Goal: Task Accomplishment & Management: Use online tool/utility

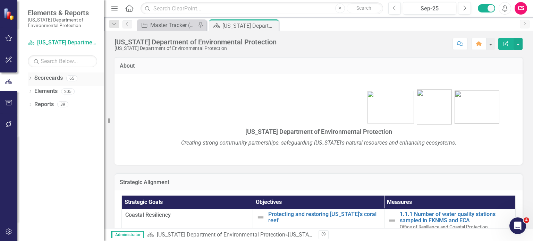
click at [30, 79] on icon at bounding box center [31, 78] width 2 height 3
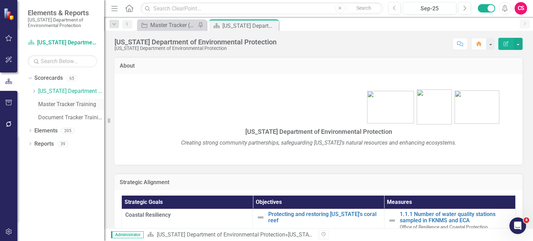
click at [54, 104] on link "Master Tracker Training" at bounding box center [71, 105] width 66 height 8
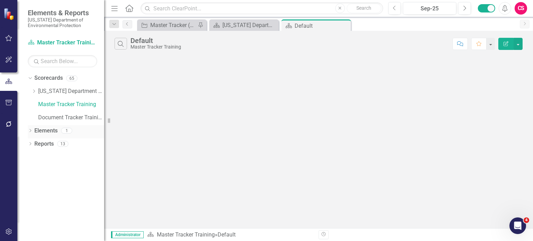
click at [49, 130] on link "Elements" at bounding box center [45, 131] width 23 height 8
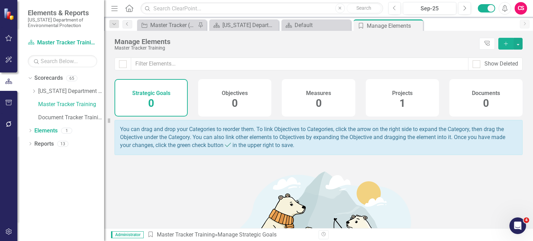
click at [400, 101] on span "1" at bounding box center [403, 103] width 6 height 12
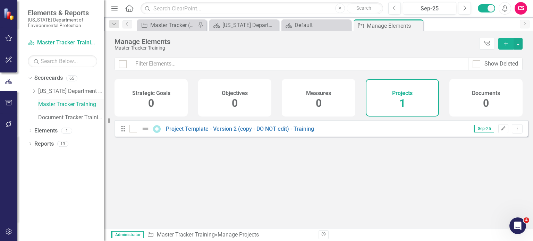
click at [62, 107] on link "Master Tracker Training" at bounding box center [71, 105] width 66 height 8
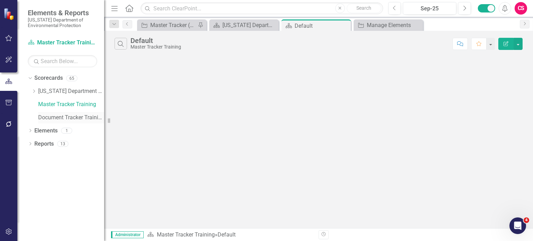
click at [74, 116] on link "Document Tracker Training" at bounding box center [71, 118] width 66 height 8
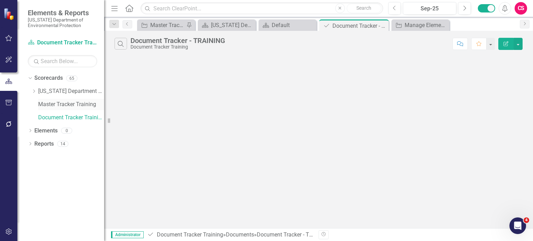
click at [72, 106] on link "Master Tracker Training" at bounding box center [71, 105] width 66 height 8
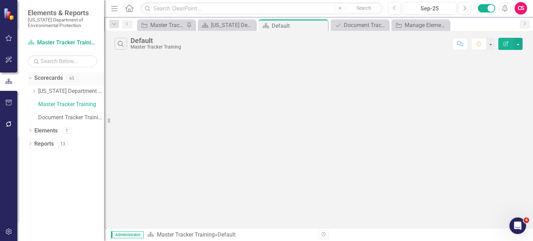
click at [51, 74] on link "Scorecards" at bounding box center [48, 78] width 28 height 8
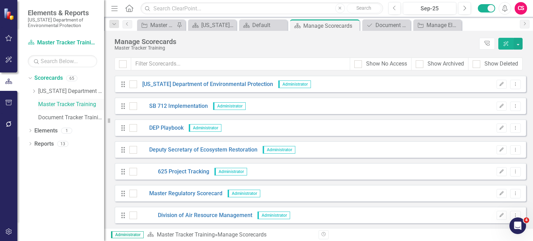
click at [58, 105] on link "Master Tracker Training" at bounding box center [71, 105] width 66 height 8
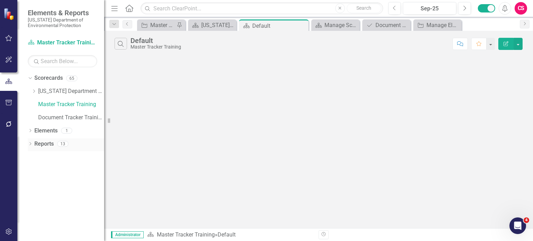
click at [44, 147] on link "Reports" at bounding box center [43, 144] width 19 height 8
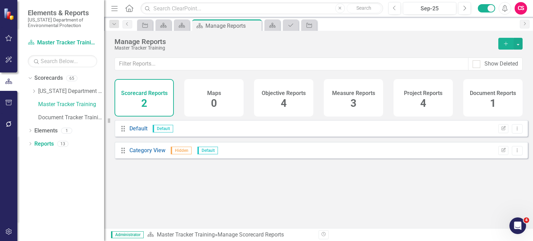
click at [413, 98] on div "Project Reports 4" at bounding box center [423, 97] width 59 height 37
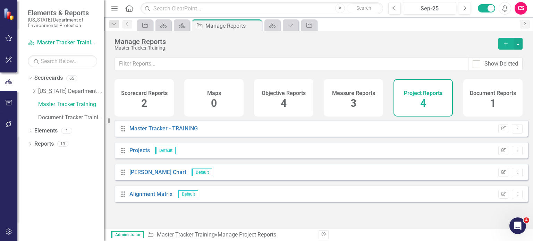
click at [156, 95] on h4 "Scorecard Reports" at bounding box center [144, 93] width 47 height 6
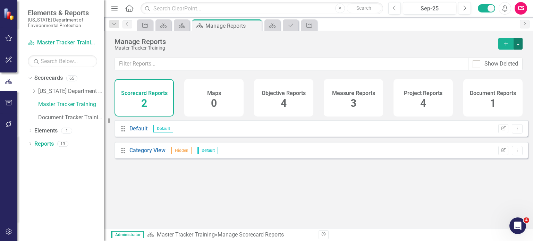
click at [518, 45] on button "button" at bounding box center [518, 44] width 9 height 12
click at [482, 79] on link "Reference Add Report Reference" at bounding box center [487, 82] width 69 height 13
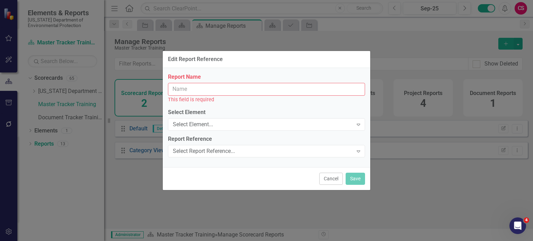
click at [220, 90] on input "Report Name" at bounding box center [266, 89] width 197 height 13
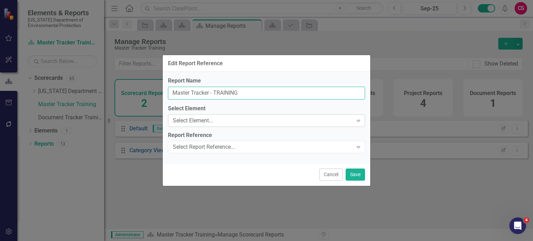
type input "Master Tracker - TRAINING"
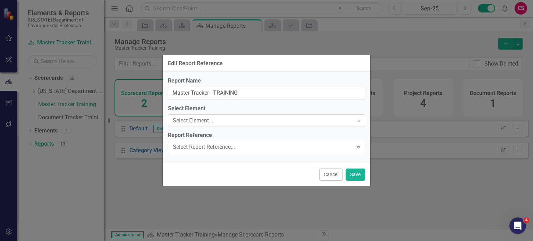
click at [199, 119] on div "Select Element..." at bounding box center [263, 121] width 180 height 8
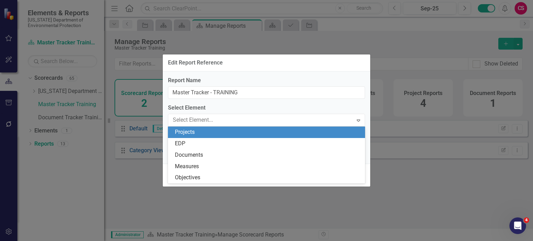
click at [195, 133] on div "Projects" at bounding box center [268, 132] width 186 height 8
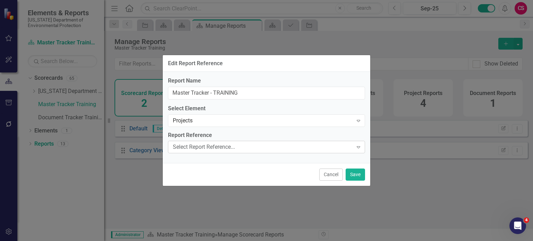
click at [191, 150] on div "Select Report Reference..." at bounding box center [263, 147] width 180 height 8
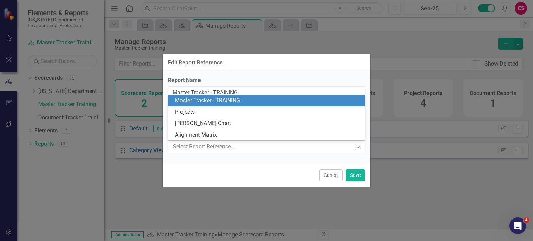
click at [197, 102] on div "Master Tracker - TRAINING" at bounding box center [268, 101] width 186 height 8
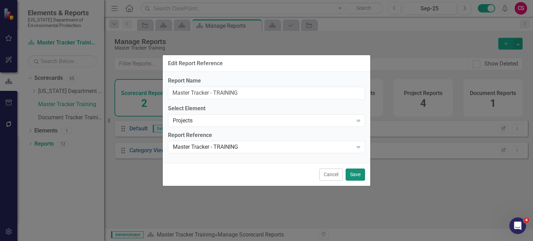
click at [359, 177] on button "Save" at bounding box center [355, 175] width 19 height 12
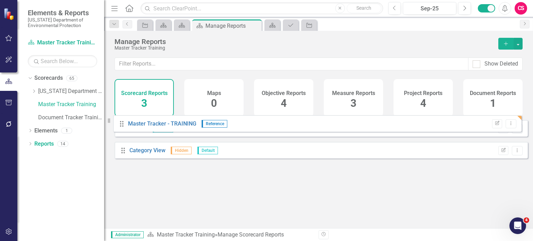
drag, startPoint x: 123, startPoint y: 177, endPoint x: 122, endPoint y: 124, distance: 53.5
click at [122, 124] on div "Show Deleted Scorecard Reports 3 Maps 0 Objective Reports 4 Measure Reports 3 P…" at bounding box center [318, 143] width 429 height 171
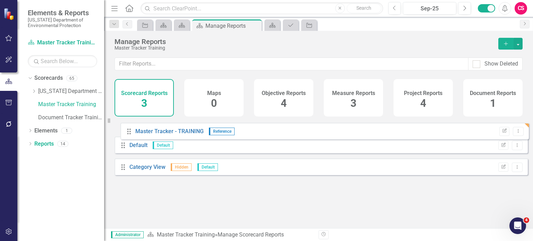
drag, startPoint x: 122, startPoint y: 177, endPoint x: 128, endPoint y: 132, distance: 46.2
click at [128, 132] on div "Drag Default Default Edit Report Dropdown Menu Drag Category View Hidden Defaul…" at bounding box center [321, 150] width 413 height 60
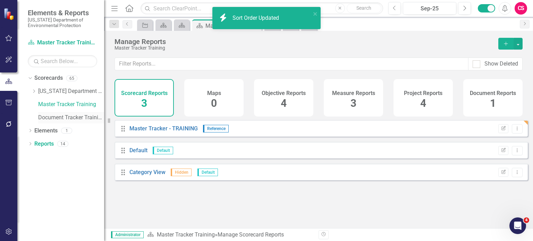
click at [77, 117] on link "Document Tracker Training" at bounding box center [71, 118] width 66 height 8
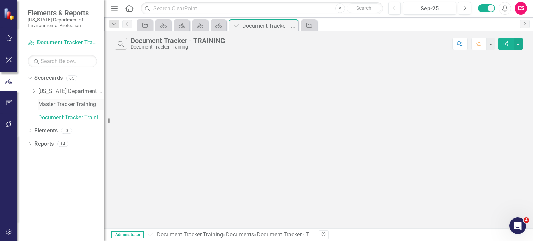
click at [68, 105] on link "Master Tracker Training" at bounding box center [71, 105] width 66 height 8
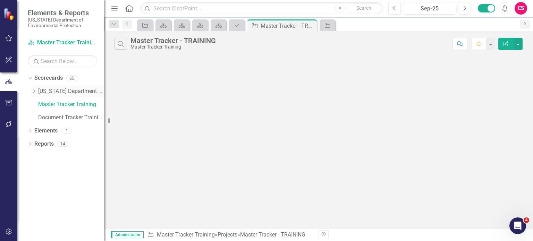
click at [35, 90] on icon "Dropdown" at bounding box center [33, 91] width 5 height 4
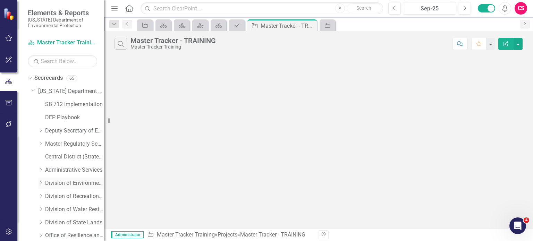
click at [42, 183] on icon "Dropdown" at bounding box center [40, 183] width 5 height 4
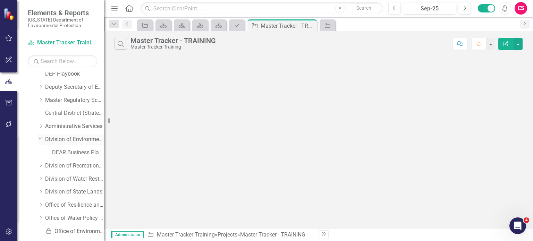
scroll to position [44, 0]
click at [43, 166] on icon "Dropdown" at bounding box center [40, 165] width 5 height 4
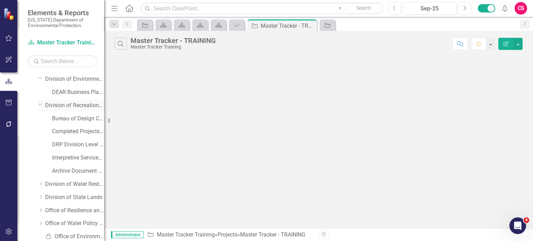
scroll to position [105, 0]
click at [81, 119] on link "Bureau of Design Construction" at bounding box center [78, 118] width 52 height 8
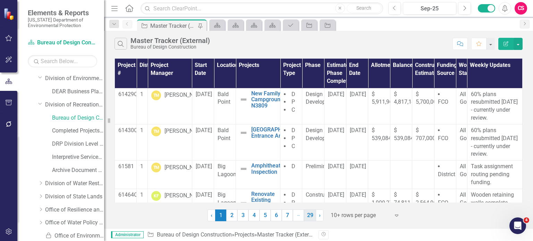
click at [312, 214] on link "29" at bounding box center [310, 216] width 12 height 12
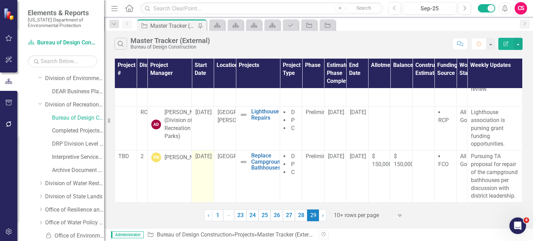
scroll to position [93, 0]
click at [520, 43] on button "button" at bounding box center [518, 44] width 9 height 12
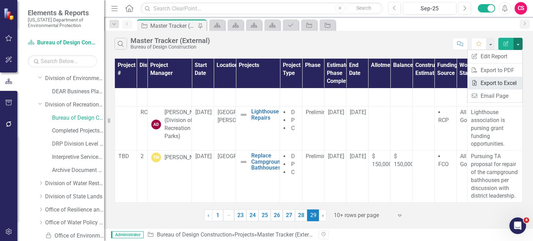
click at [490, 80] on link "Excel Export to Excel" at bounding box center [495, 83] width 55 height 13
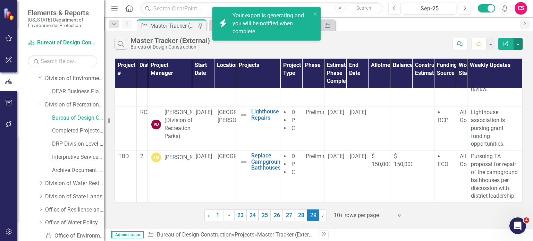
scroll to position [89, 0]
click at [250, 33] on link "Click here to download." at bounding box center [262, 31] width 58 height 7
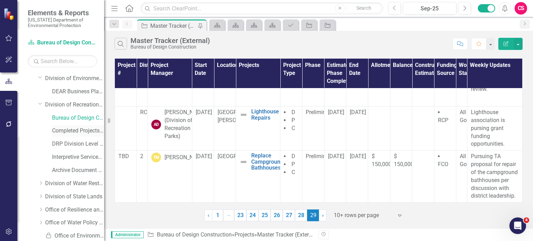
scroll to position [239, 0]
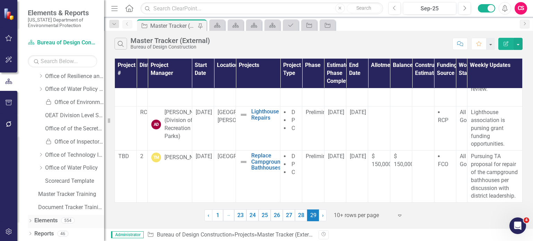
click at [51, 219] on link "Elements" at bounding box center [45, 221] width 23 height 8
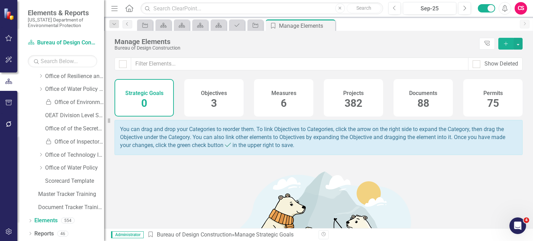
click at [360, 98] on div "Projects 382" at bounding box center [353, 97] width 59 height 37
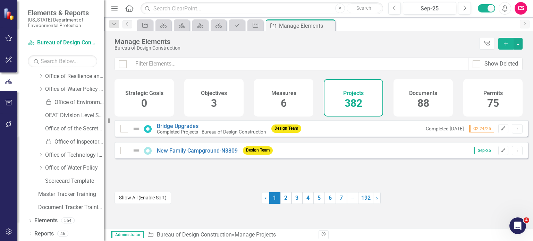
click at [153, 200] on button "Show All (Enable Sort)" at bounding box center [143, 198] width 57 height 12
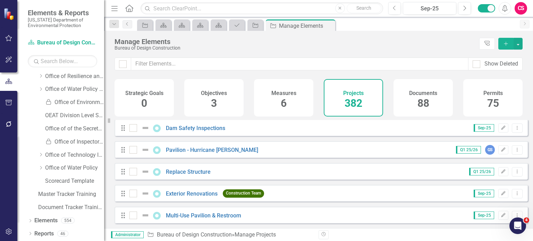
scroll to position [8268, 0]
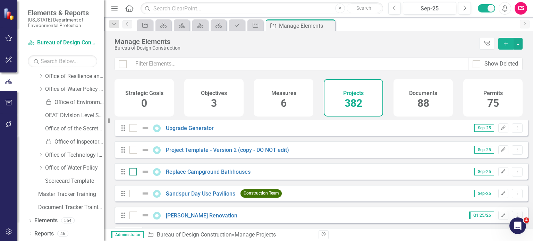
click at [133, 173] on input "checkbox" at bounding box center [131, 170] width 5 height 5
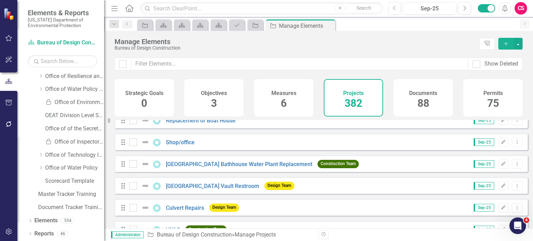
scroll to position [8290, 0]
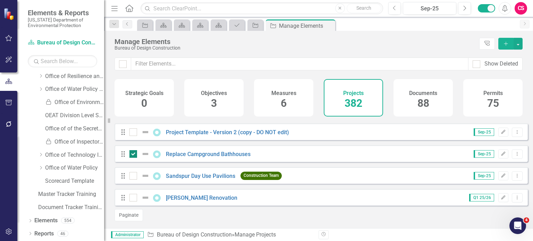
click at [135, 154] on div at bounding box center [133, 154] width 8 height 8
click at [134, 154] on input "checkbox" at bounding box center [131, 152] width 5 height 5
checkbox input "false"
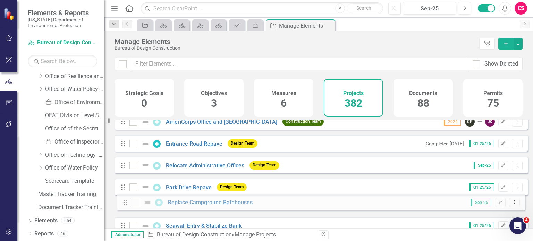
scroll to position [1941, 0]
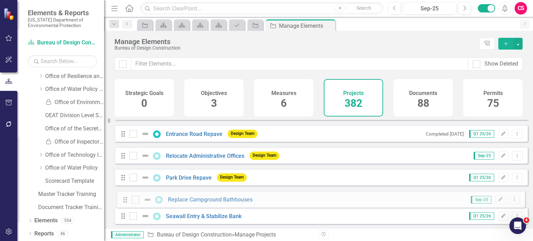
drag, startPoint x: 123, startPoint y: 154, endPoint x: 125, endPoint y: 200, distance: 45.5
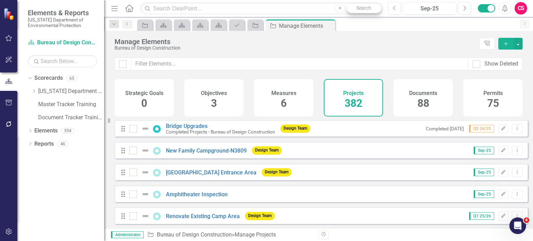
scroll to position [0, 0]
click at [523, 11] on div "CS" at bounding box center [521, 8] width 12 height 12
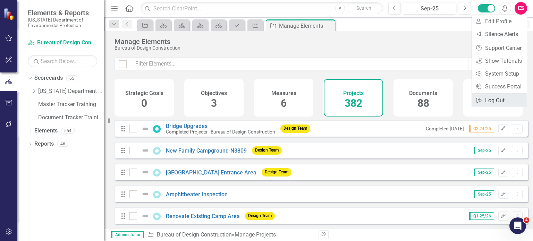
click at [487, 99] on link "Logout Log Out" at bounding box center [499, 100] width 55 height 13
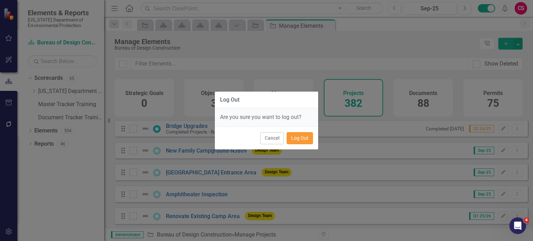
click at [297, 138] on button "Log Out" at bounding box center [300, 138] width 26 height 12
